Goal: Find specific page/section: Find specific page/section

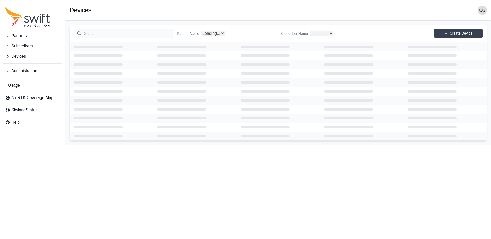
select select
select select "Partner Name"
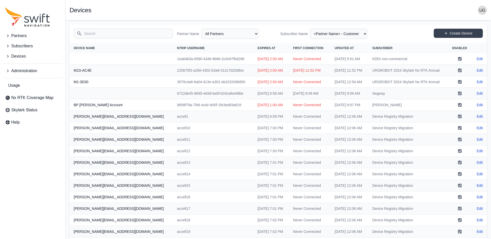
click at [113, 34] on input "Search" at bounding box center [123, 34] width 99 height 10
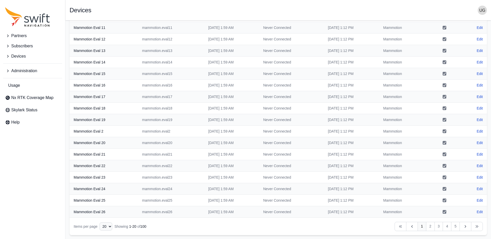
type input "mammo"
click at [105, 227] on select "10 15 20 25 50" at bounding box center [105, 226] width 13 height 8
select select "50"
click at [99, 230] on select "10 15 20 25 50" at bounding box center [105, 226] width 13 height 8
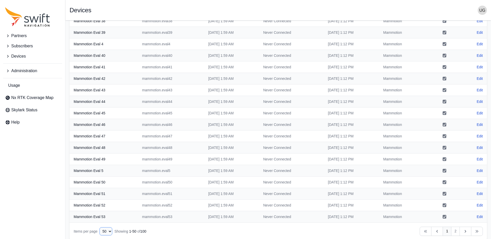
scroll to position [411, 0]
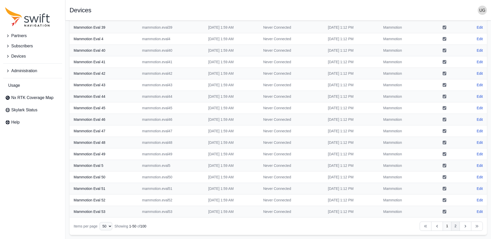
click at [456, 224] on link "2" at bounding box center [455, 225] width 9 height 9
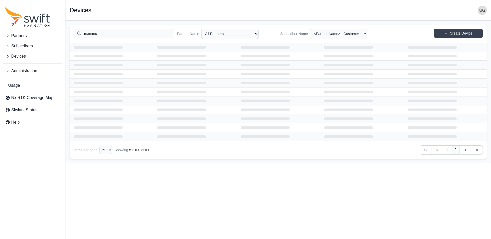
click at [109, 34] on input "mammo" at bounding box center [123, 34] width 99 height 10
type input "higree"
select select
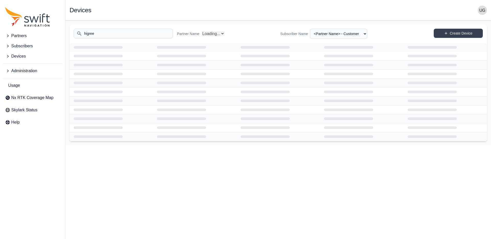
select select "Partner Name"
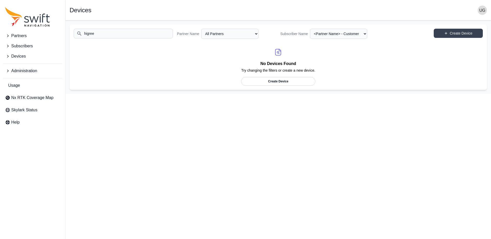
click at [102, 33] on input "higree" at bounding box center [123, 34] width 99 height 10
type input "hygreen"
